Goal: Check status: Check status

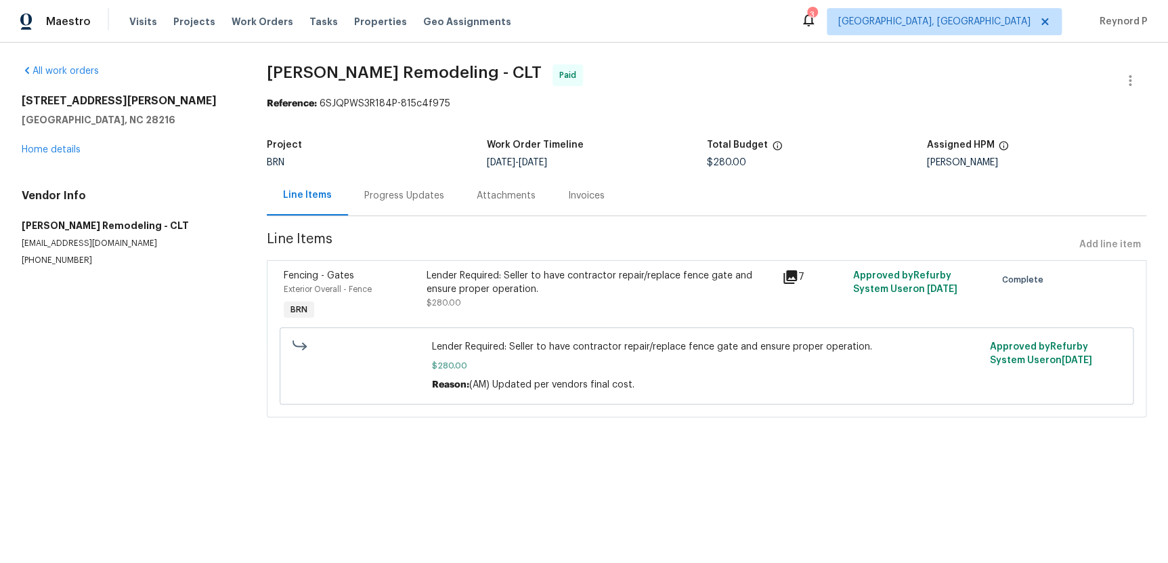
click at [366, 202] on div "Progress Updates" at bounding box center [404, 196] width 80 height 14
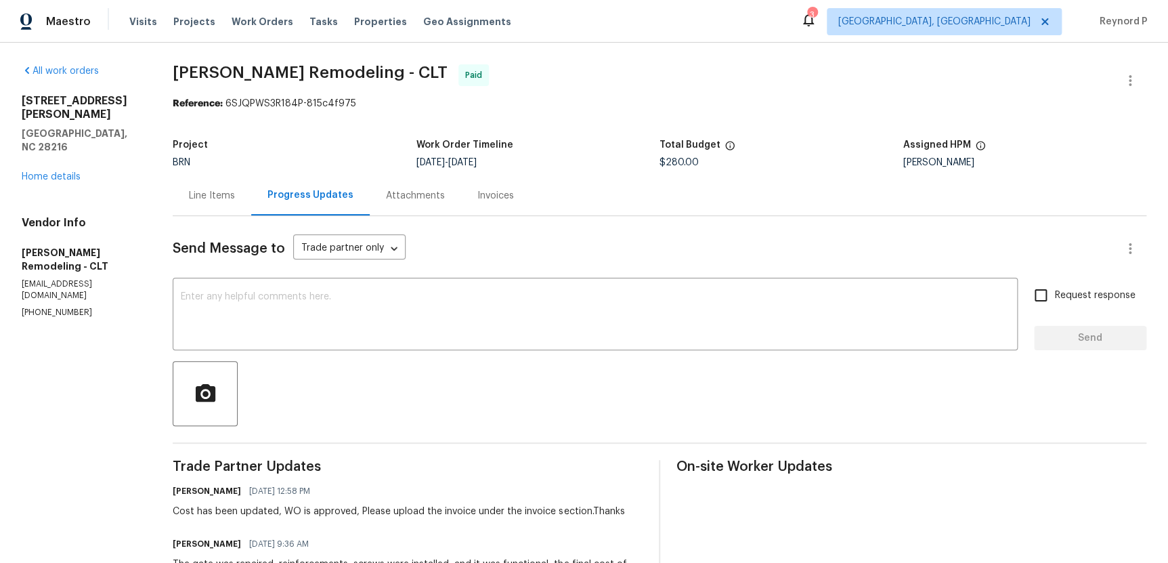
scroll to position [206, 0]
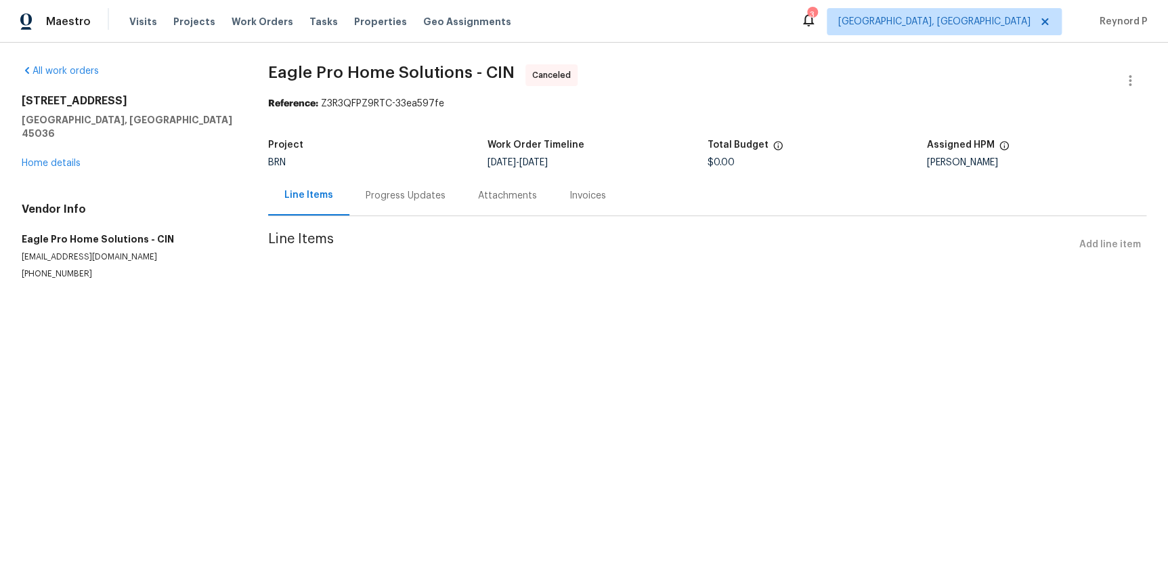
click at [416, 205] on div "Progress Updates" at bounding box center [405, 195] width 112 height 40
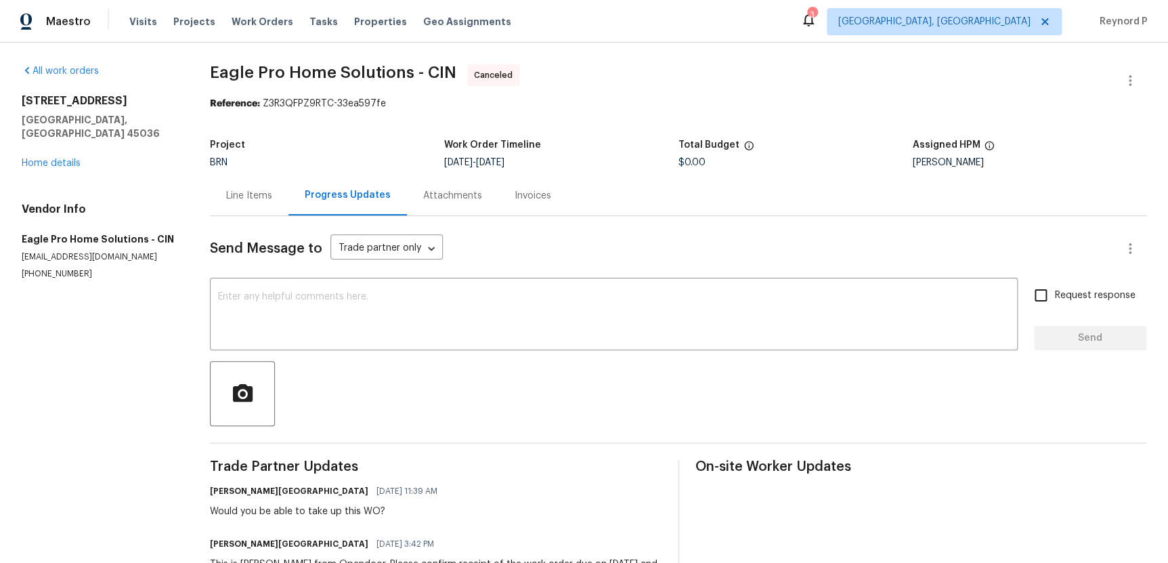
scroll to position [74, 0]
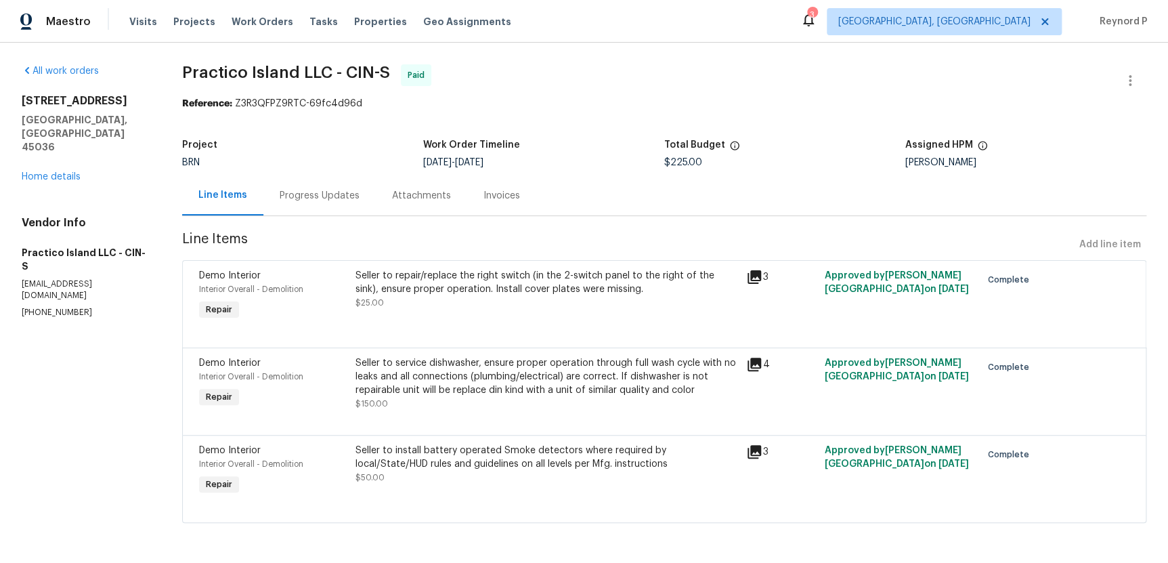
click at [364, 200] on div "Progress Updates" at bounding box center [319, 195] width 112 height 40
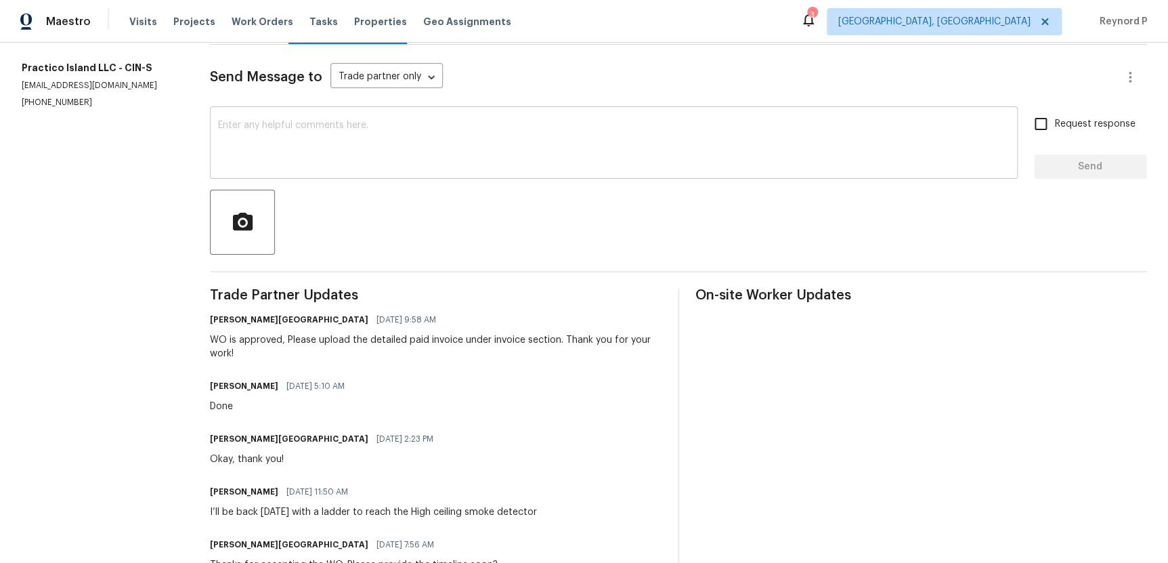
scroll to position [298, 0]
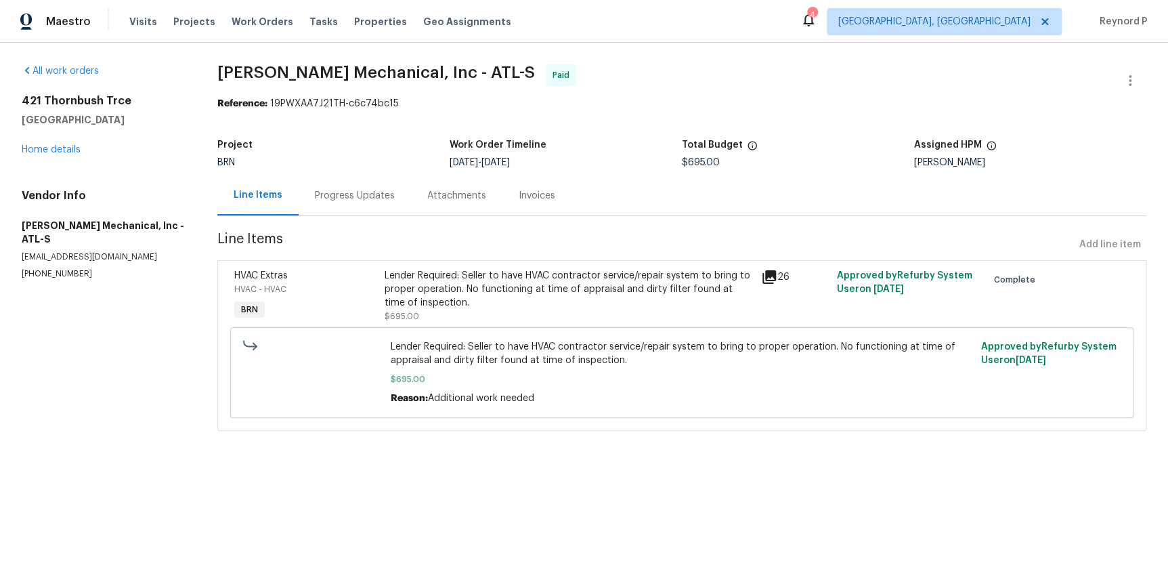
click at [389, 201] on div "Progress Updates" at bounding box center [355, 196] width 80 height 14
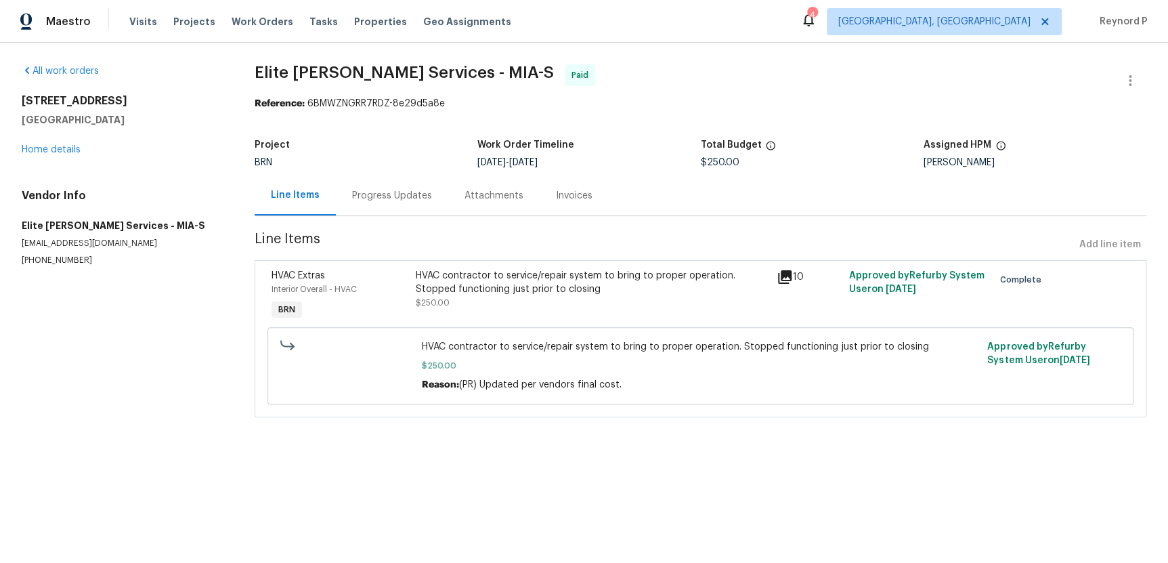
click at [366, 201] on div "Progress Updates" at bounding box center [392, 196] width 80 height 14
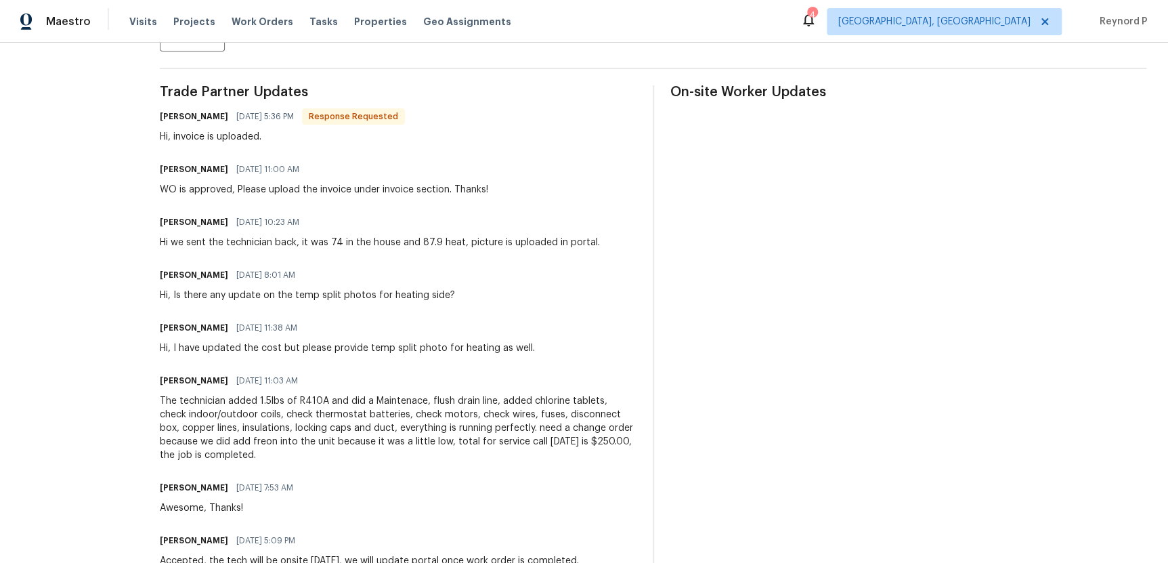
scroll to position [332, 0]
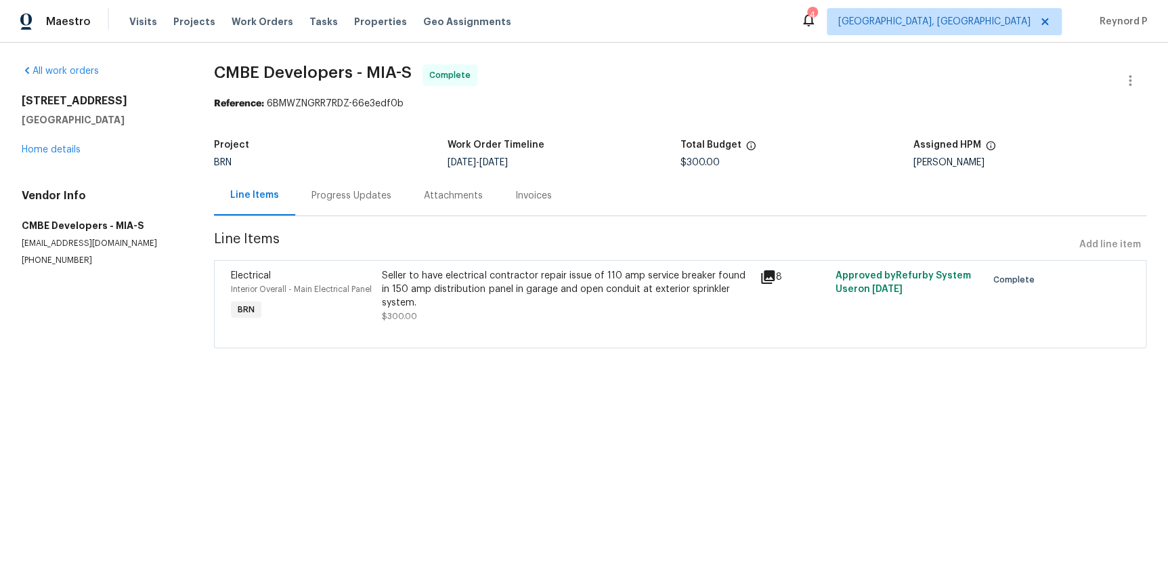
click at [374, 196] on div "Progress Updates" at bounding box center [351, 196] width 80 height 14
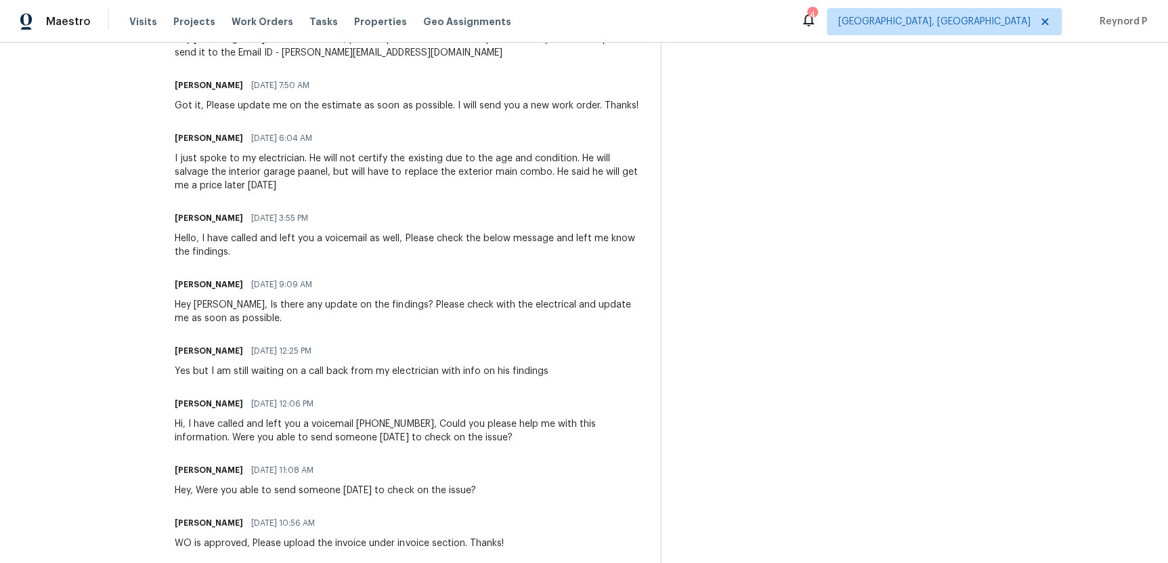
scroll to position [812, 0]
